Goal: Information Seeking & Learning: Find specific fact

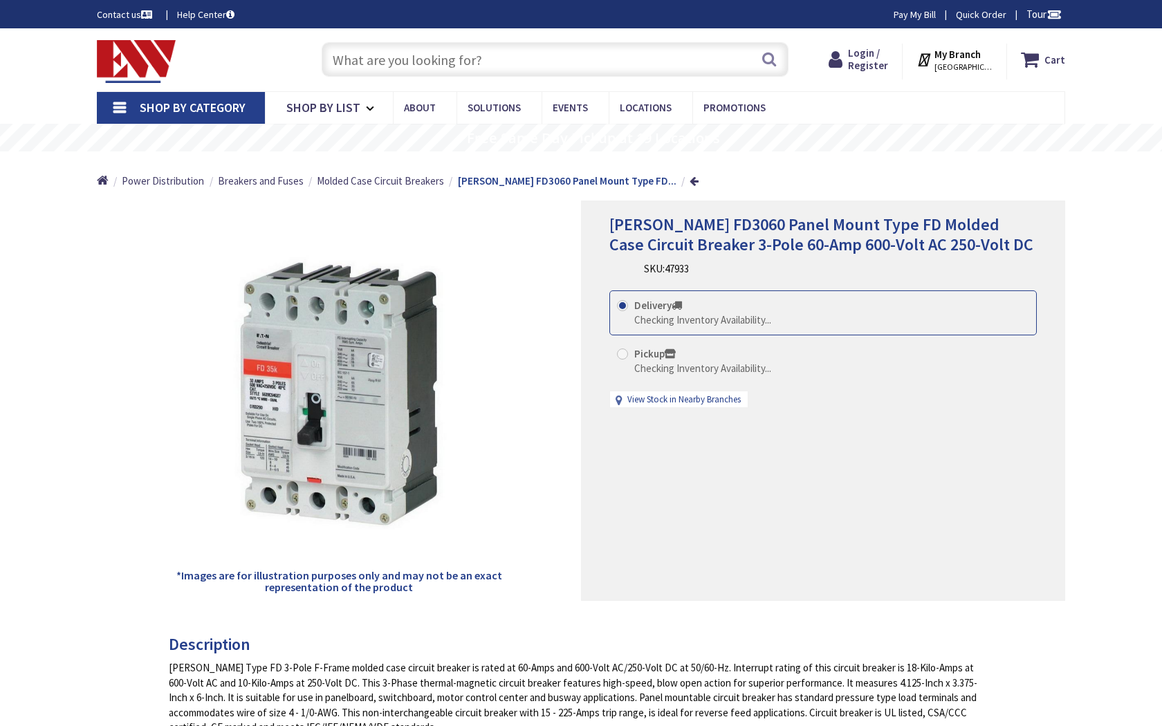
type input "N Rome Ave, Stephenville, TX 76401, USA"
